Goal: Navigation & Orientation: Find specific page/section

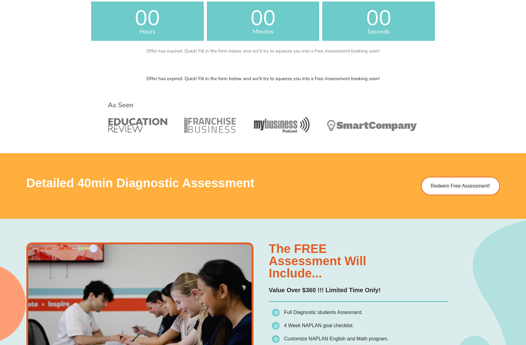
scroll to position [495, 0]
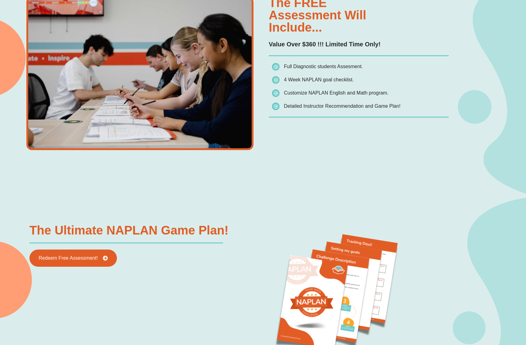
click at [375, 95] on span "Customize NAPLAN English and Math program." at bounding box center [336, 92] width 105 height 5
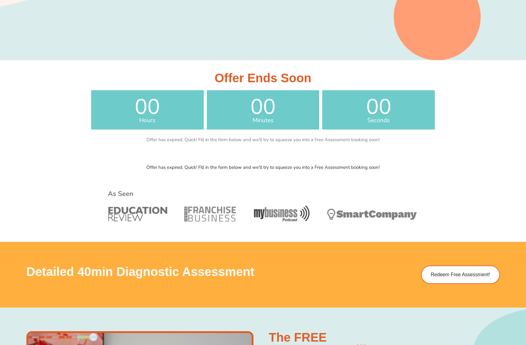
scroll to position [0, 0]
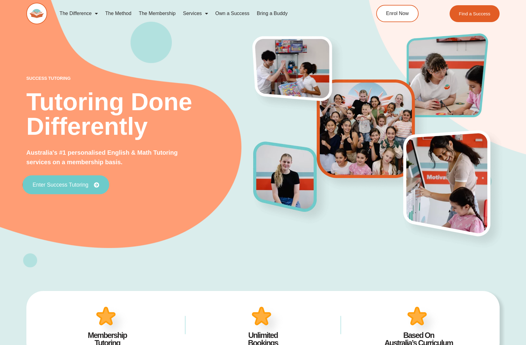
click at [58, 186] on span "Enter Success Tutoring" at bounding box center [61, 185] width 56 height 6
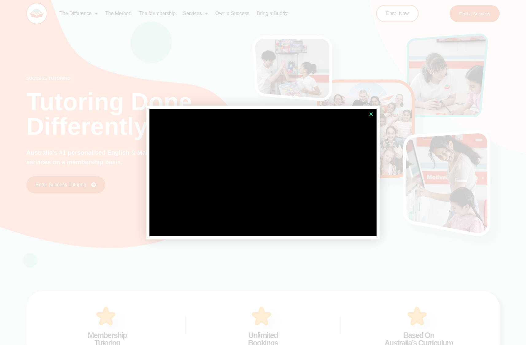
click at [371, 113] on icon "Close" at bounding box center [371, 114] width 5 height 5
